Goal: Information Seeking & Learning: Learn about a topic

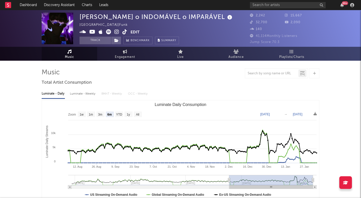
select select "6m"
click at [263, 5] on input "text" at bounding box center [288, 5] width 76 height 6
paste input "[URL][DOMAIN_NAME]"
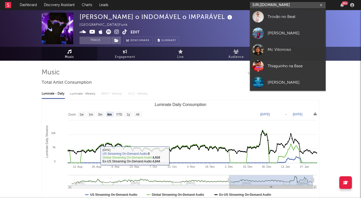
type input "[URL][DOMAIN_NAME]"
click at [274, 18] on div "Trovão no Beat" at bounding box center [294, 17] width 55 height 6
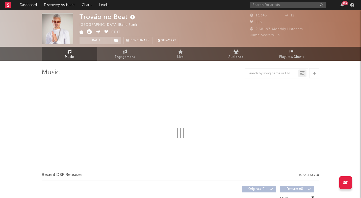
select select "6m"
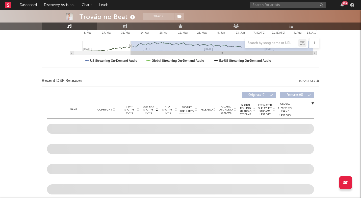
scroll to position [162, 0]
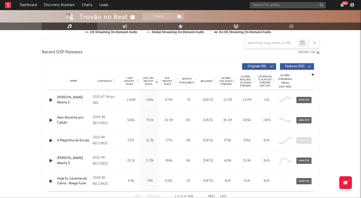
click at [300, 141] on div at bounding box center [303, 140] width 11 height 4
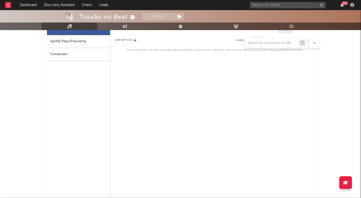
scroll to position [266, 0]
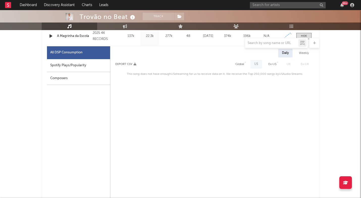
click at [86, 62] on div "Spotify Plays/Popularity" at bounding box center [78, 65] width 63 height 13
select select "1w"
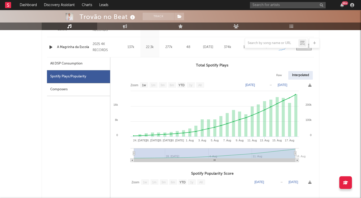
scroll to position [206, 0]
